Goal: Complete application form

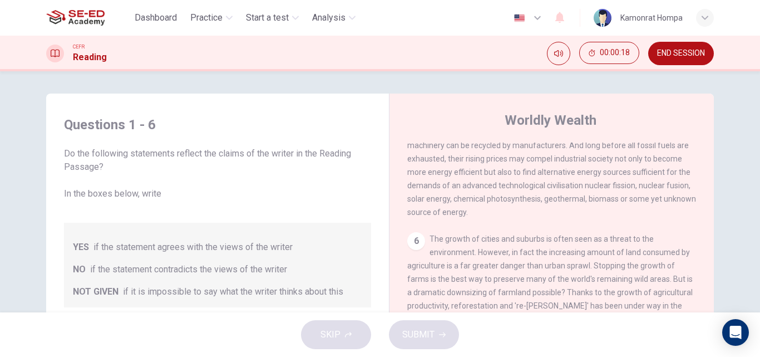
scroll to position [45, 0]
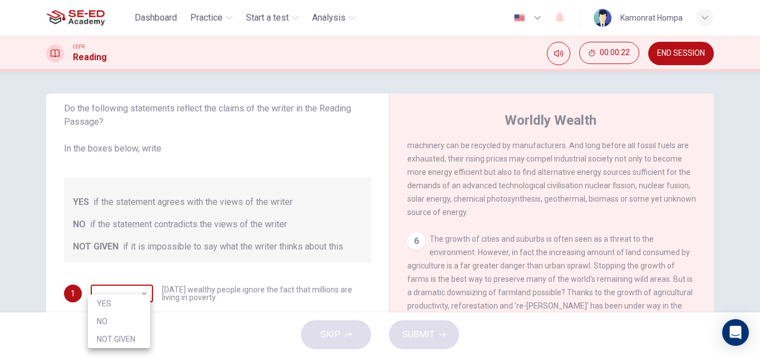
click at [130, 294] on body "This site uses cookies, as explained in our Privacy Policy . If you agree to th…" at bounding box center [380, 178] width 760 height 357
click at [140, 294] on li "YES" at bounding box center [119, 303] width 62 height 18
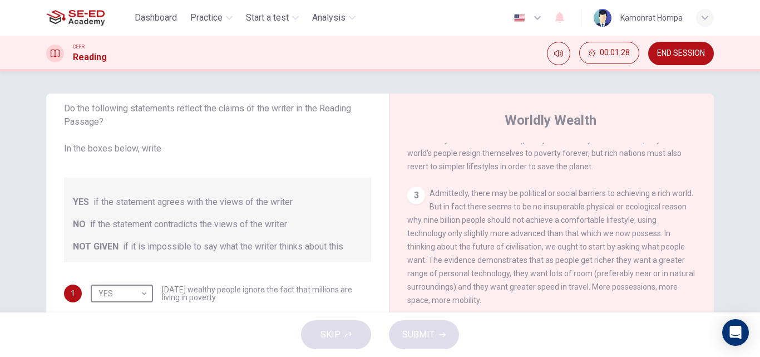
scroll to position [56, 0]
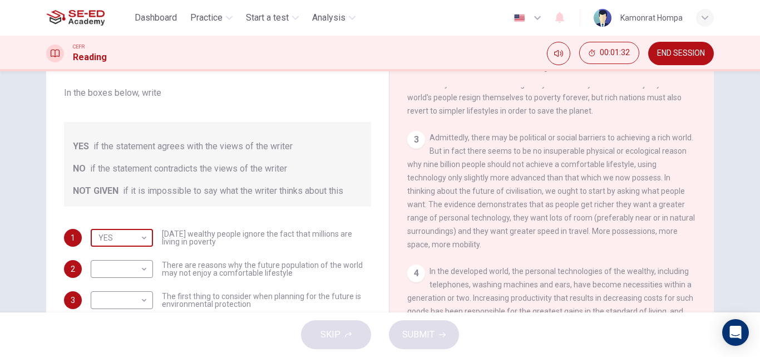
click at [142, 237] on body "This site uses cookies, as explained in our Privacy Policy . If you agree to th…" at bounding box center [380, 178] width 760 height 357
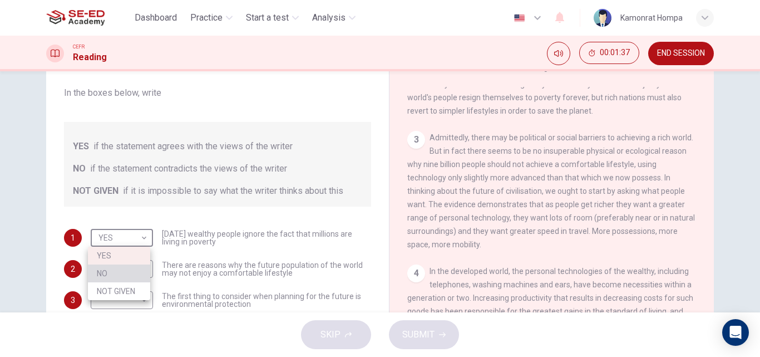
click at [128, 269] on li "NO" at bounding box center [119, 273] width 62 height 18
type input "NO"
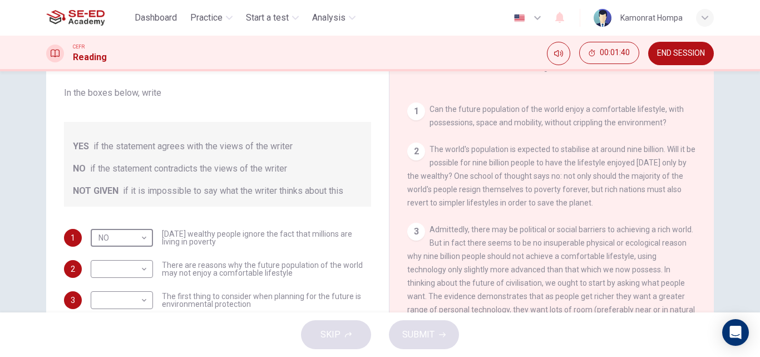
scroll to position [199, 0]
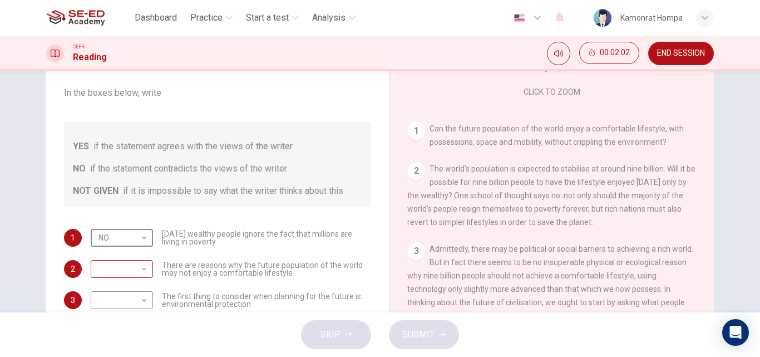
click at [143, 272] on body "This site uses cookies, as explained in our Privacy Policy . If you agree to th…" at bounding box center [380, 178] width 760 height 357
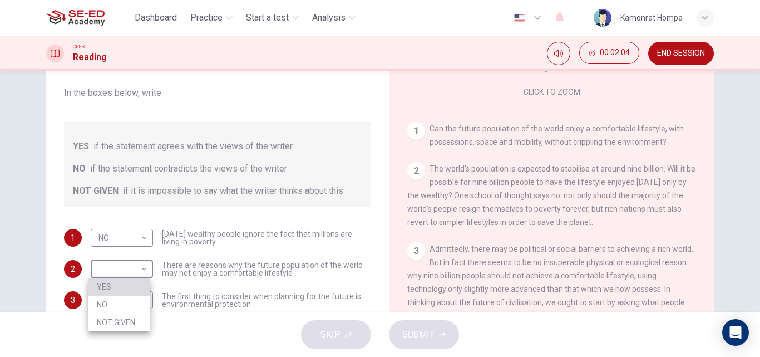
click at [128, 282] on li "YES" at bounding box center [119, 287] width 62 height 18
type input "YES"
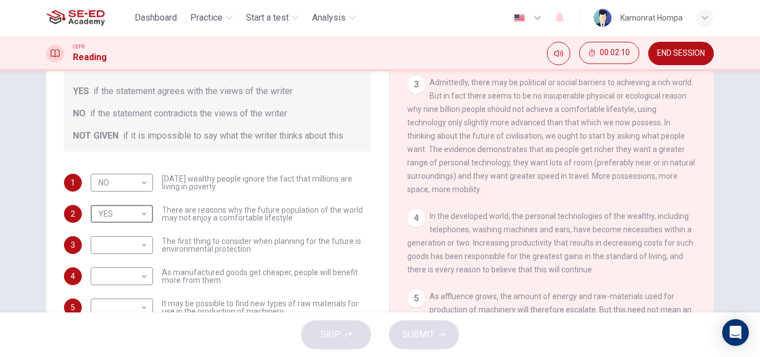
scroll to position [111, 0]
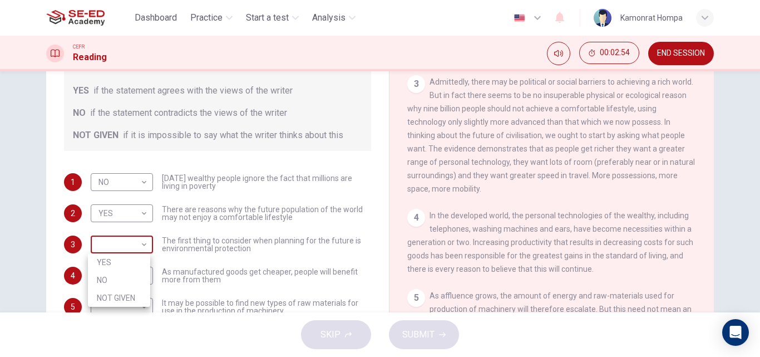
click at [146, 241] on body "This site uses cookies, as explained in our Privacy Policy . If you agree to th…" at bounding box center [380, 178] width 760 height 357
click at [122, 280] on li "NO" at bounding box center [119, 280] width 62 height 18
type input "NO"
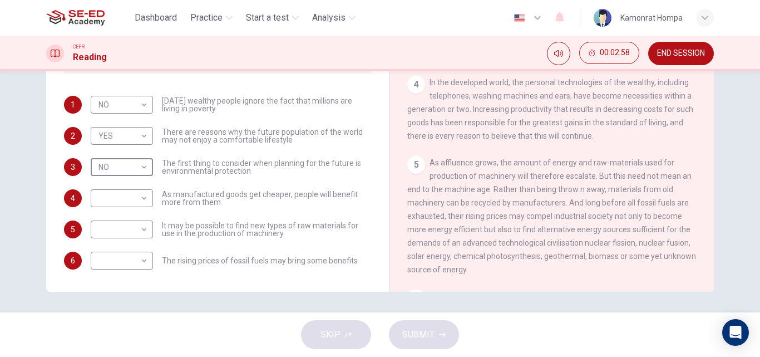
scroll to position [190, 0]
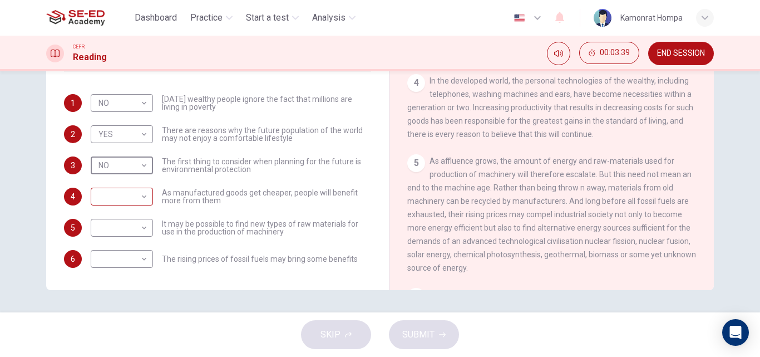
click at [142, 198] on body "This site uses cookies, as explained in our Privacy Policy . If you agree to th…" at bounding box center [380, 178] width 760 height 357
click at [135, 218] on li "YES" at bounding box center [119, 214] width 62 height 18
type input "YES"
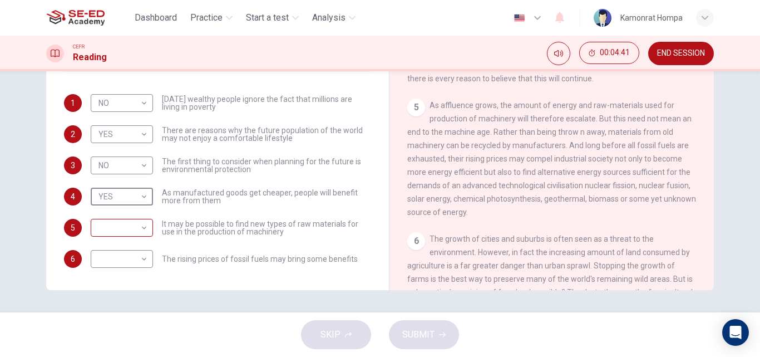
click at [141, 222] on body "This site uses cookies, as explained in our Privacy Policy . If you agree to th…" at bounding box center [380, 178] width 760 height 357
click at [126, 250] on li "YES" at bounding box center [119, 246] width 62 height 18
type input "YES"
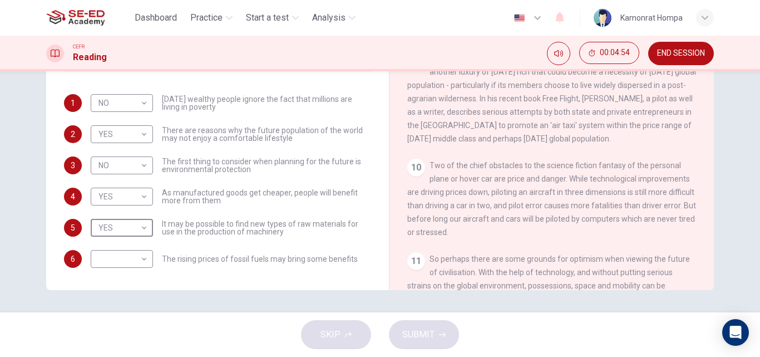
scroll to position [1045, 0]
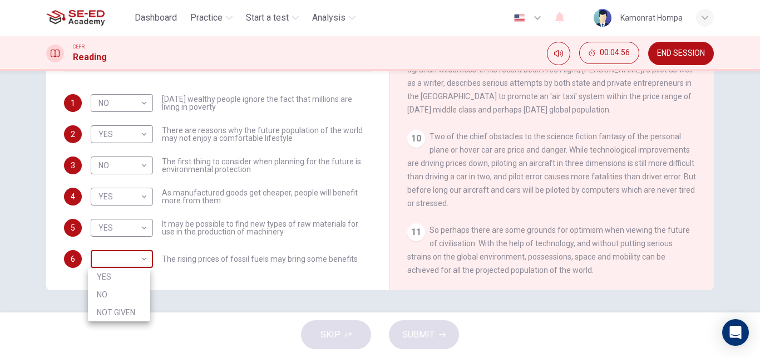
click at [135, 257] on body "This site uses cookies, as explained in our Privacy Policy . If you agree to th…" at bounding box center [380, 178] width 760 height 357
click at [124, 290] on li "NO" at bounding box center [119, 294] width 62 height 18
type input "NO"
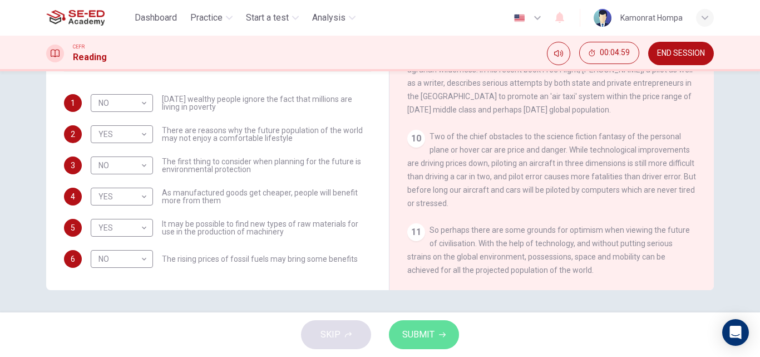
click at [406, 332] on span "SUBMIT" at bounding box center [418, 335] width 32 height 16
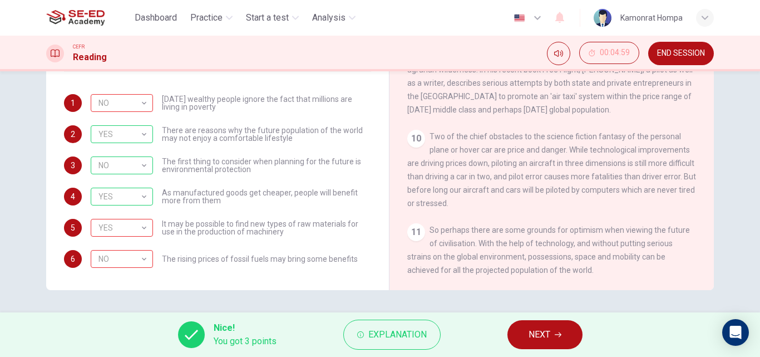
click at [535, 338] on span "NEXT" at bounding box center [540, 335] width 22 height 16
